Goal: Task Accomplishment & Management: Use online tool/utility

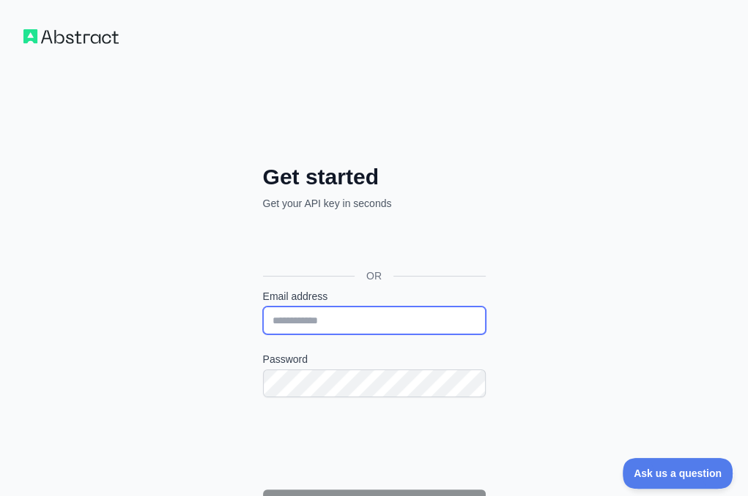
click at [263, 307] on input "Email address" at bounding box center [374, 321] width 223 height 28
paste input "**********"
type input "**********"
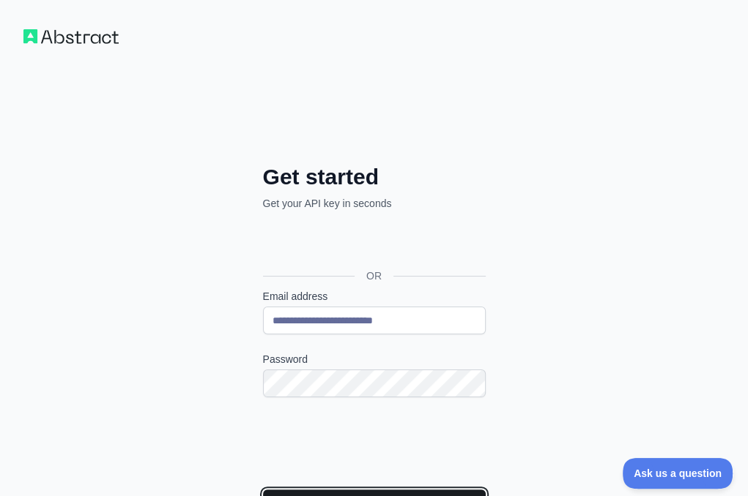
click at [263, 490] on button "Continue" at bounding box center [374, 504] width 223 height 28
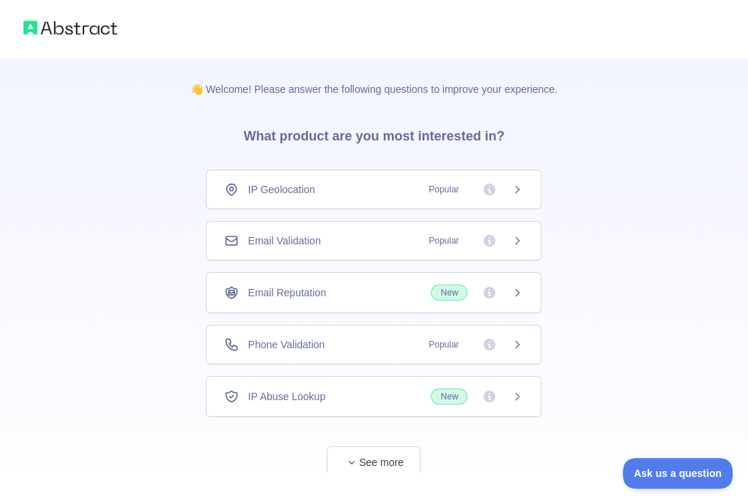
click at [290, 237] on span "Email Validation" at bounding box center [284, 241] width 72 height 15
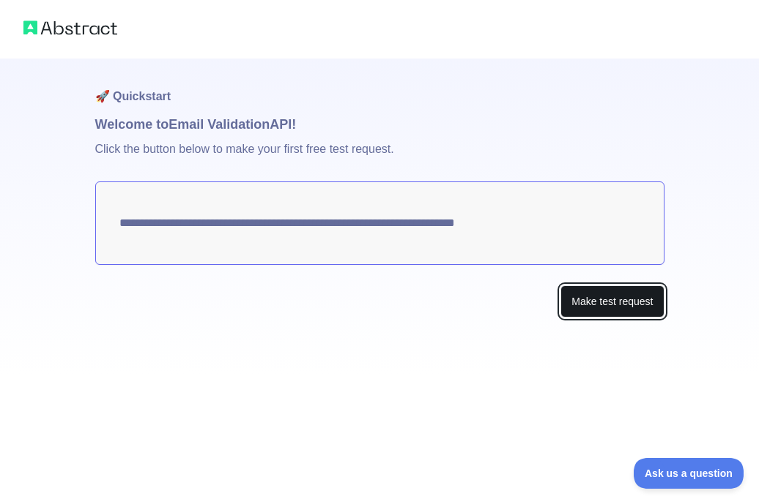
click at [632, 300] on button "Make test request" at bounding box center [611, 302] width 103 height 33
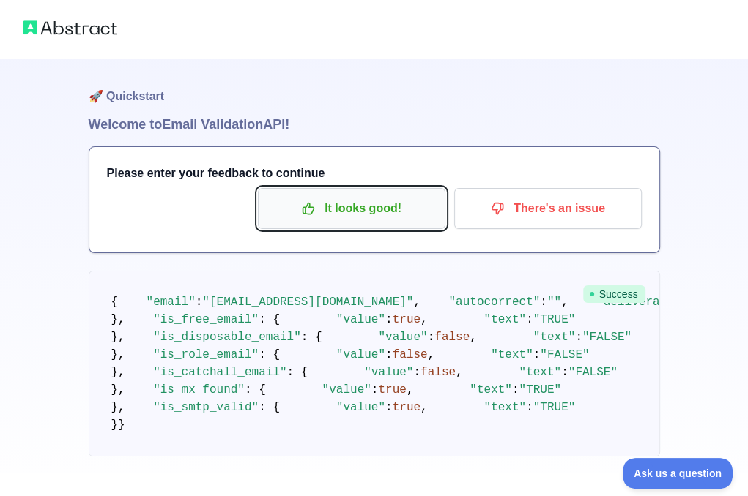
click at [333, 217] on p "It looks good!" at bounding box center [351, 208] width 165 height 25
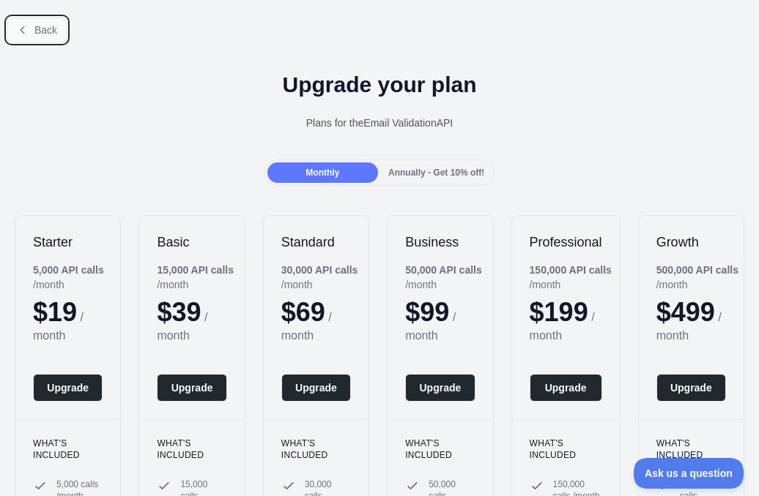
click at [34, 38] on button "Back" at bounding box center [36, 30] width 59 height 25
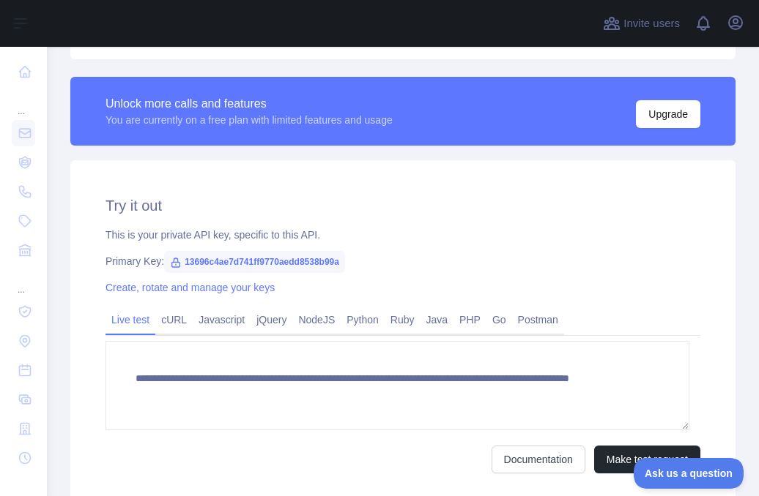
scroll to position [509, 0]
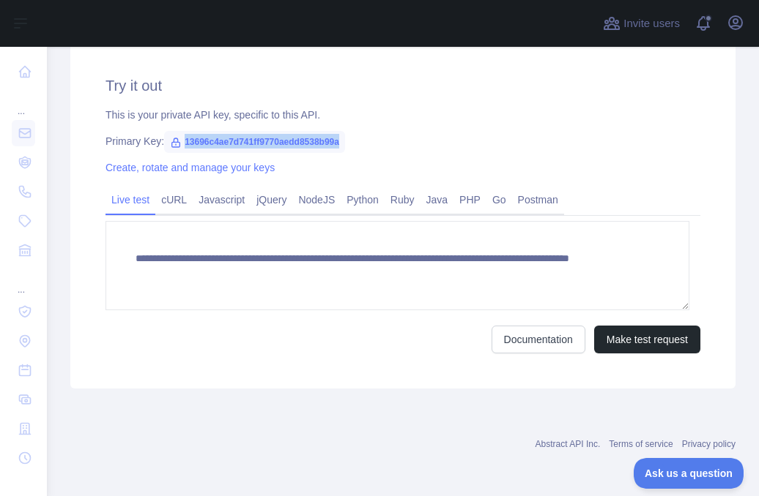
drag, startPoint x: 346, startPoint y: 138, endPoint x: 181, endPoint y: 143, distance: 164.8
click at [181, 143] on div "Primary Key: 13696c4ae7d741ff9770aedd8538b99a" at bounding box center [402, 141] width 595 height 15
copy span "13696c4ae7d741ff9770aedd8538b99a"
